Goal: Task Accomplishment & Management: Complete application form

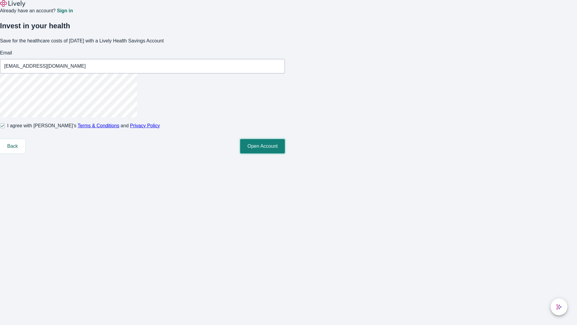
click at [285, 153] on button "Open Account" at bounding box center [262, 146] width 45 height 14
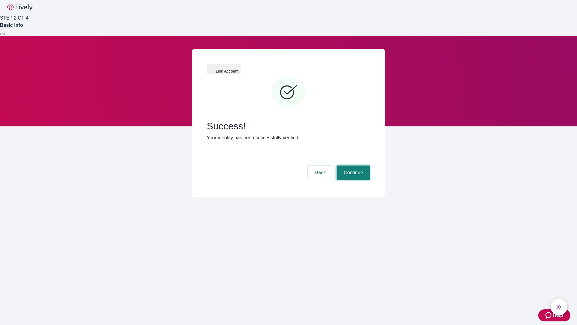
click at [352, 165] on button "Continue" at bounding box center [354, 172] width 34 height 14
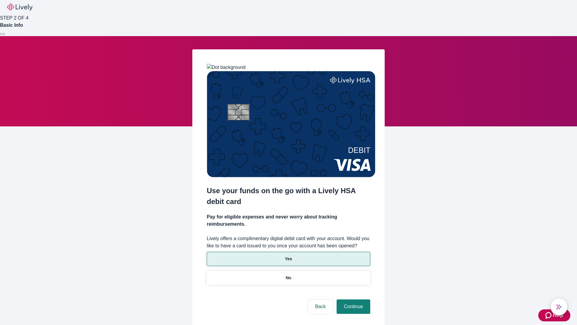
click at [288, 255] on p "Yes" at bounding box center [288, 258] width 7 height 6
click at [352, 299] on button "Continue" at bounding box center [354, 306] width 34 height 14
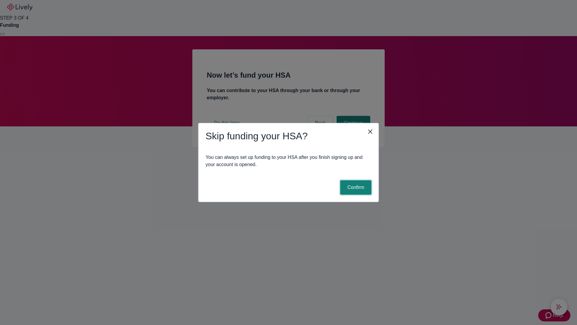
click at [355, 187] on button "Confirm" at bounding box center [355, 187] width 31 height 14
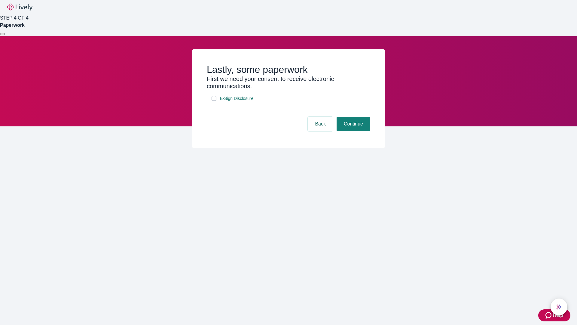
click at [214, 101] on input "E-Sign Disclosure" at bounding box center [214, 98] width 5 height 5
checkbox input "true"
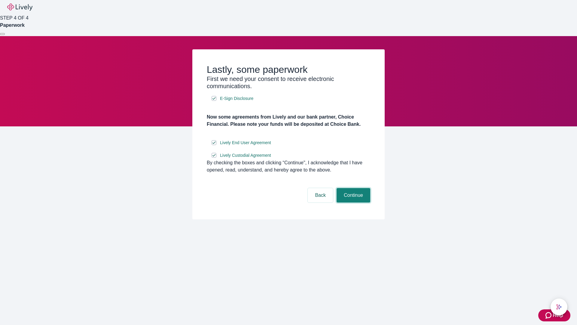
click at [352, 202] on button "Continue" at bounding box center [354, 195] width 34 height 14
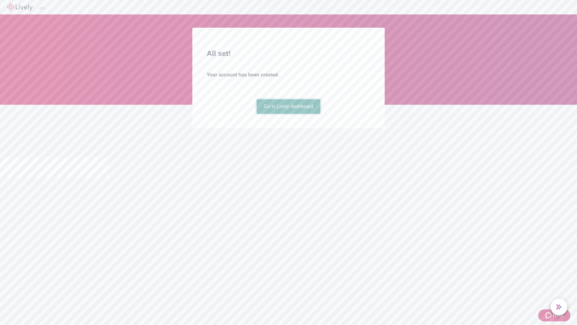
click at [288, 114] on link "Go to Lively dashboard" at bounding box center [289, 106] width 64 height 14
